Goal: Information Seeking & Learning: Check status

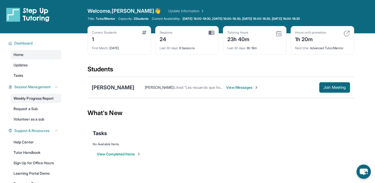
click at [38, 99] on link "Weekly Progress Report" at bounding box center [35, 98] width 51 height 9
drag, startPoint x: 314, startPoint y: 41, endPoint x: 291, endPoint y: 40, distance: 23.7
click at [291, 40] on div "Hours until promotion 1h 20m Next title : Advanced Tutor/Mentor" at bounding box center [322, 40] width 64 height 29
click at [318, 35] on div "1h 20m" at bounding box center [310, 39] width 31 height 8
drag, startPoint x: 227, startPoint y: 41, endPoint x: 268, endPoint y: 42, distance: 40.6
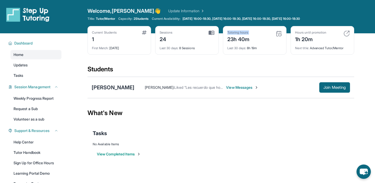
click at [268, 41] on div "Tutoring hours 23h 40m" at bounding box center [254, 36] width 55 height 12
click at [268, 42] on div "Tutoring hours 23h 40m" at bounding box center [254, 36] width 55 height 12
drag, startPoint x: 254, startPoint y: 41, endPoint x: 216, endPoint y: 45, distance: 38.7
click at [217, 44] on div "Current Students 1 First Match : [DATE] Sessions 24 Last 30 days : 8 Sessions T…" at bounding box center [220, 45] width 267 height 39
click at [248, 36] on div "23h 40m" at bounding box center [238, 39] width 22 height 8
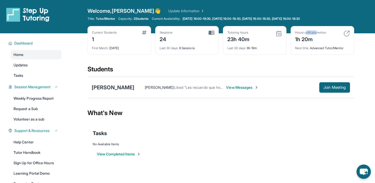
drag, startPoint x: 307, startPoint y: 33, endPoint x: 329, endPoint y: 34, distance: 22.1
click at [329, 34] on div "Hours until promotion 1h 20m" at bounding box center [322, 36] width 55 height 12
